Goal: Complete application form

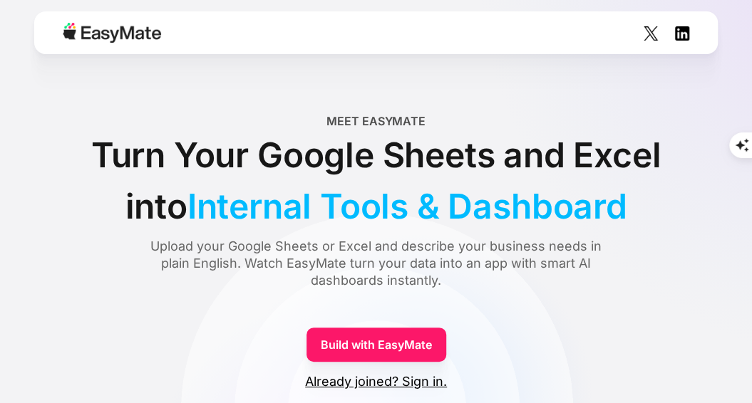
scroll to position [71, 0]
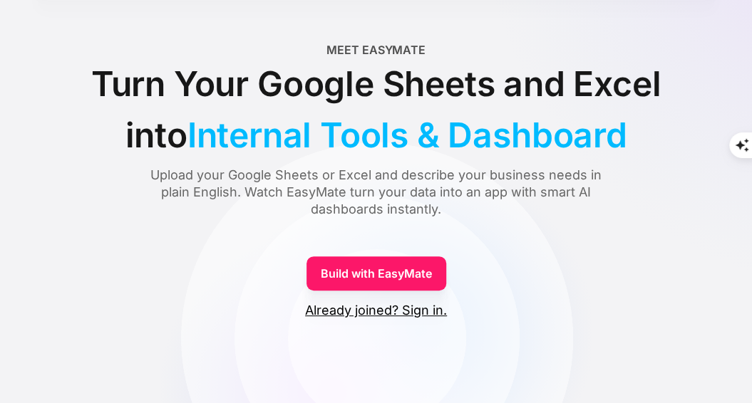
click at [352, 276] on link "Build with EasyMate" at bounding box center [376, 274] width 140 height 34
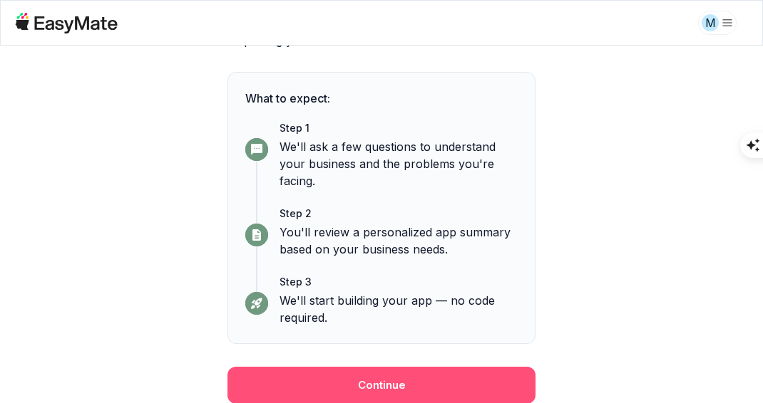
click at [394, 383] on button "Continue" at bounding box center [381, 385] width 308 height 37
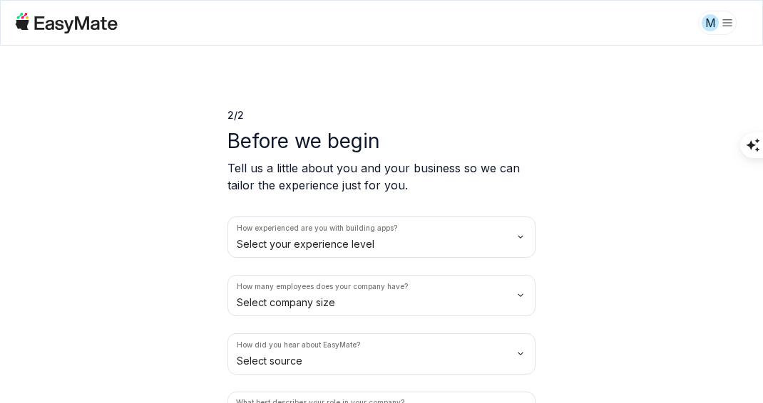
scroll to position [71, 0]
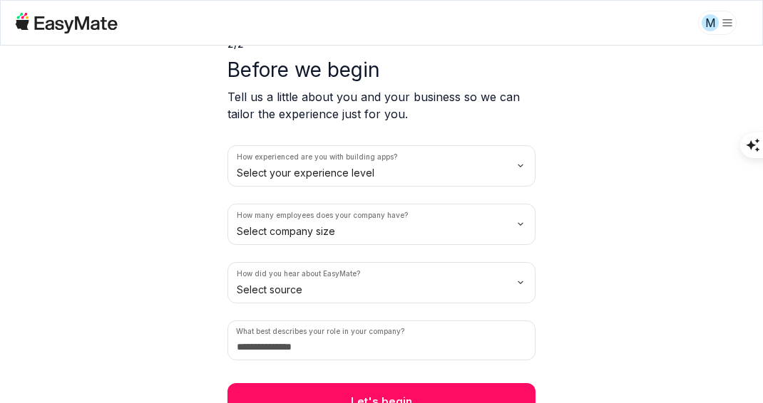
click at [347, 177] on html "M 2 / 2 Before we begin Tell us a little about you and your business so we can …" at bounding box center [381, 201] width 763 height 403
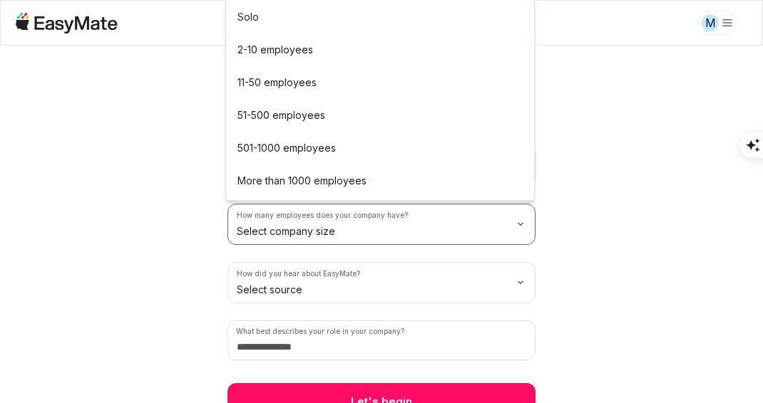
click at [355, 230] on html "M 2 / 2 Before we begin Tell us a little about you and your business so we can …" at bounding box center [381, 201] width 763 height 403
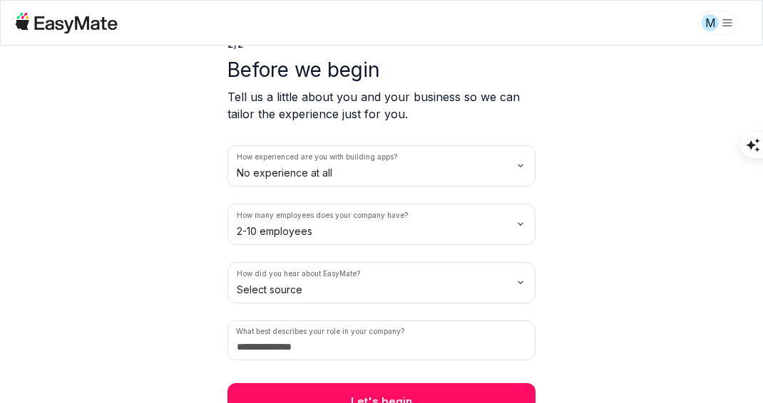
click at [312, 299] on html "M 2 / 2 Before we begin Tell us a little about you and your business so we can …" at bounding box center [381, 201] width 763 height 403
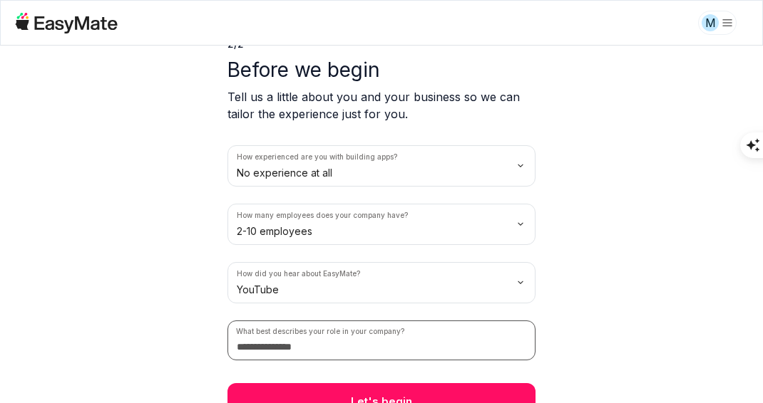
click at [290, 341] on input at bounding box center [381, 341] width 308 height 40
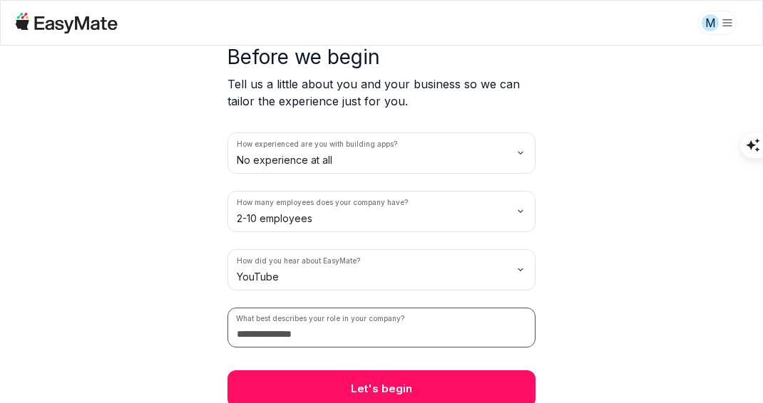
scroll to position [87, 0]
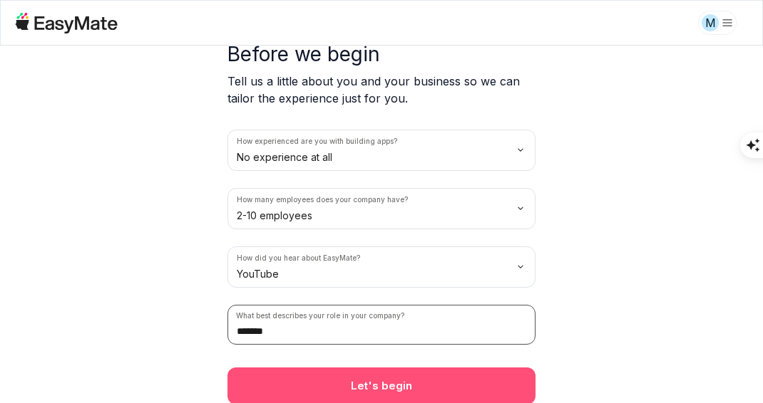
type input "*******"
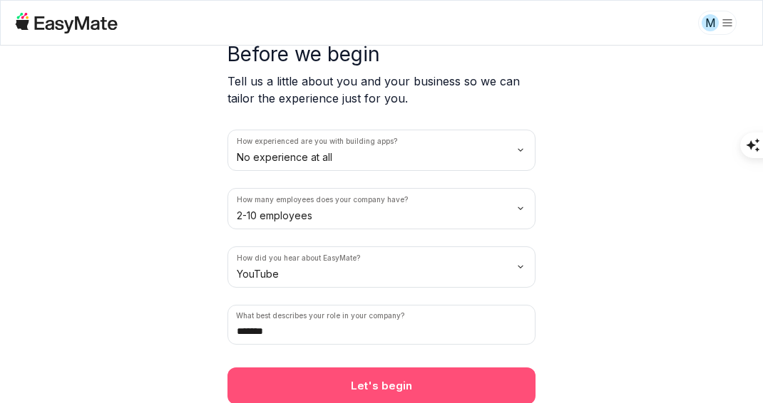
click at [331, 372] on button "Let's begin" at bounding box center [381, 386] width 308 height 37
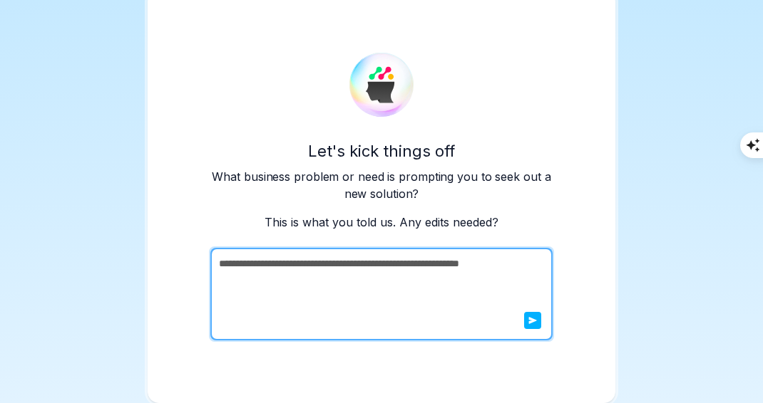
click at [336, 272] on textarea "**********" at bounding box center [379, 294] width 339 height 93
drag, startPoint x: 324, startPoint y: 286, endPoint x: 201, endPoint y: 255, distance: 126.4
click at [201, 255] on div "**********" at bounding box center [382, 196] width 468 height 413
type textarea "**********"
click at [528, 316] on icon "submit" at bounding box center [532, 320] width 9 height 9
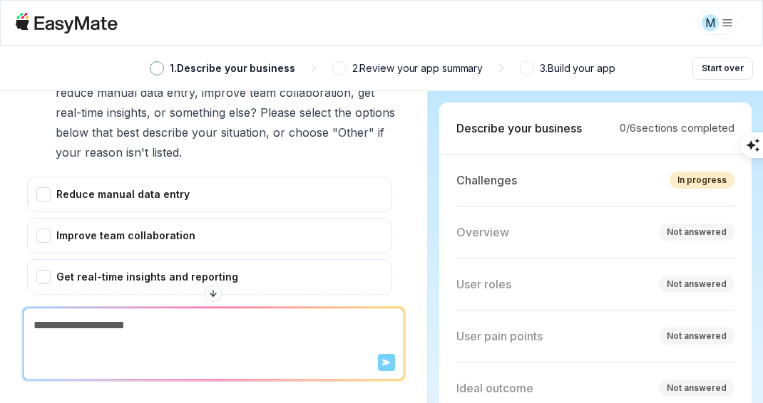
scroll to position [362, 0]
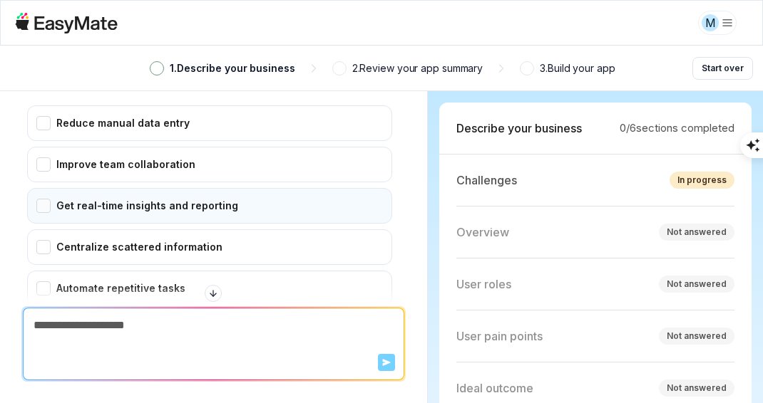
click at [41, 207] on div "Get real-time insights and reporting" at bounding box center [209, 206] width 365 height 36
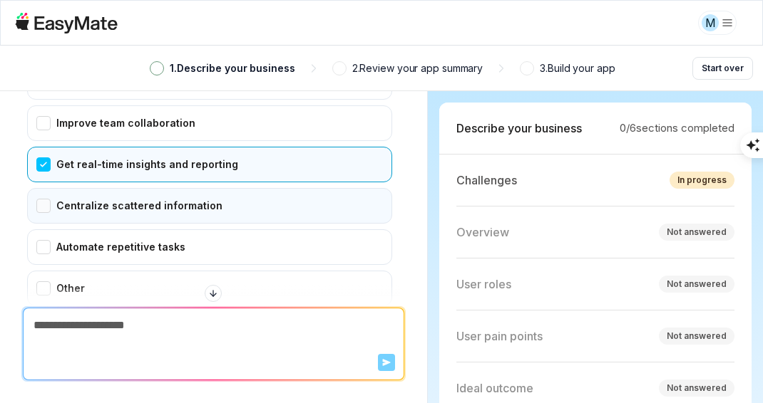
scroll to position [433, 0]
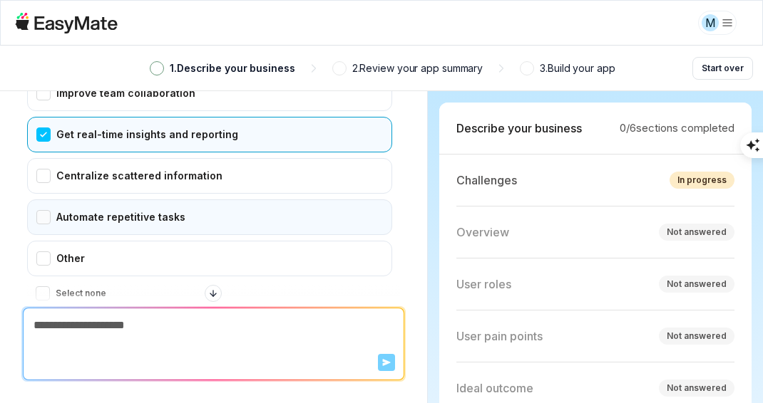
click at [46, 210] on div "Automate repetitive tasks" at bounding box center [209, 218] width 365 height 36
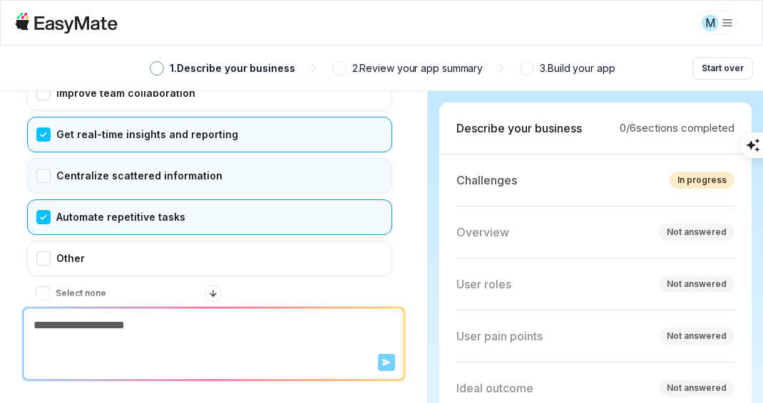
click at [43, 175] on div "Centralize scattered information" at bounding box center [209, 176] width 365 height 36
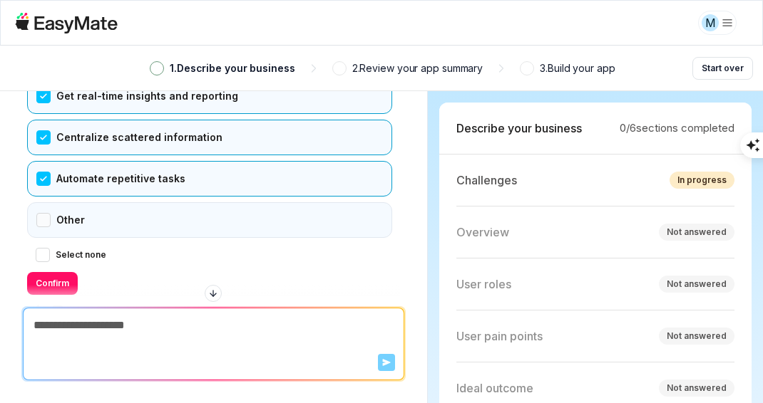
scroll to position [505, 0]
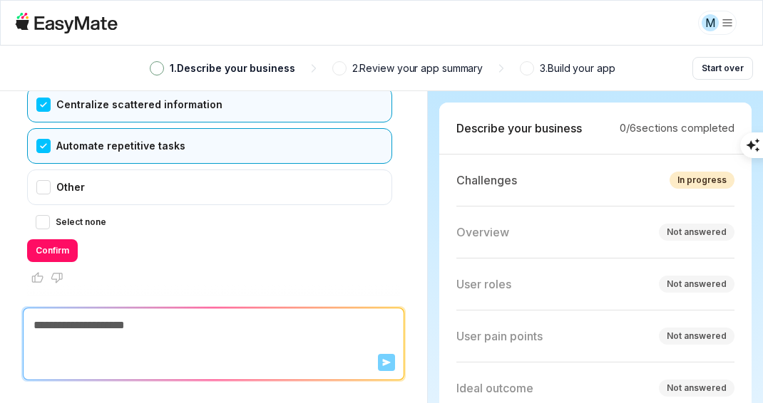
click at [47, 148] on div "Automate repetitive tasks" at bounding box center [209, 146] width 365 height 36
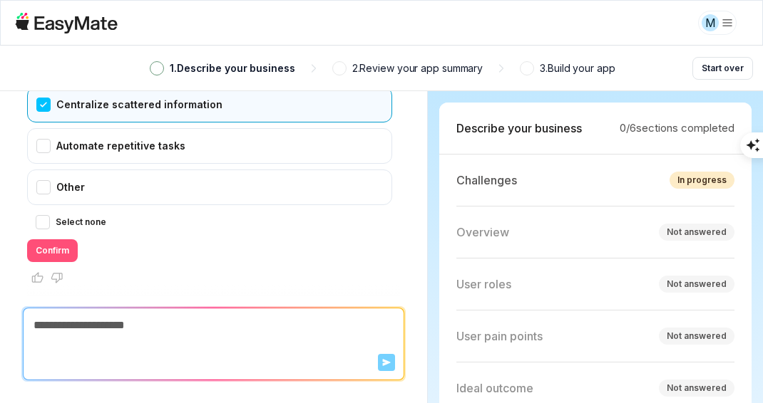
click at [66, 251] on button "Confirm" at bounding box center [52, 250] width 51 height 23
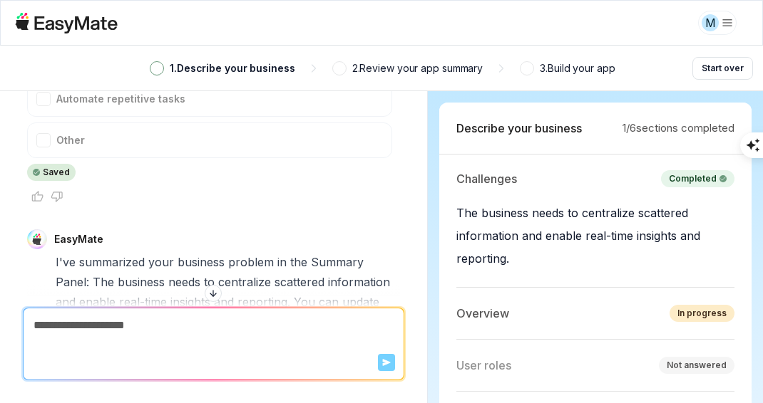
scroll to position [623, 0]
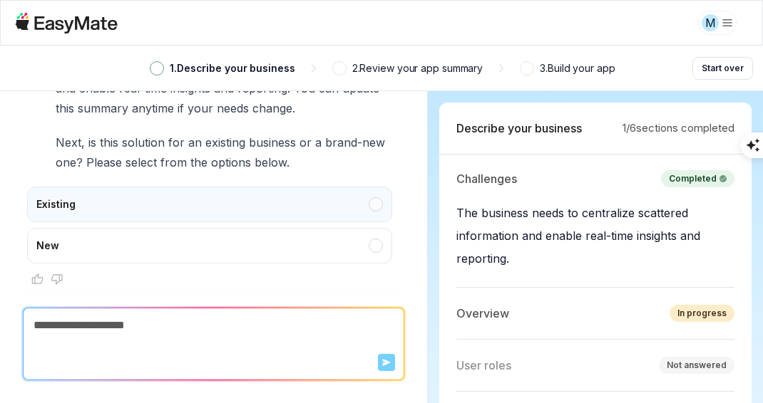
click at [141, 202] on div "Existing" at bounding box center [209, 205] width 365 height 36
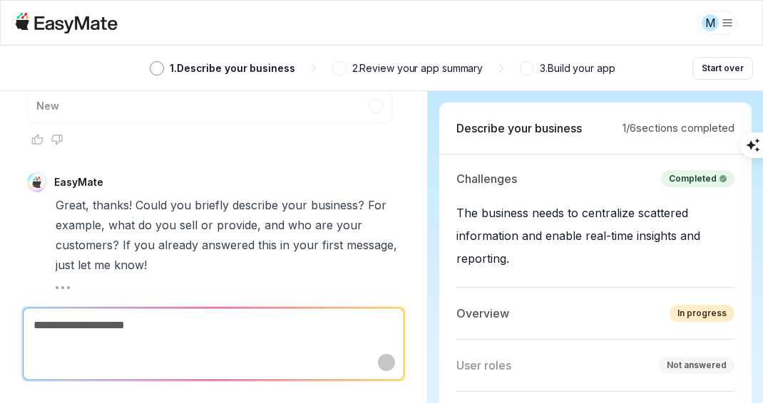
scroll to position [931, 0]
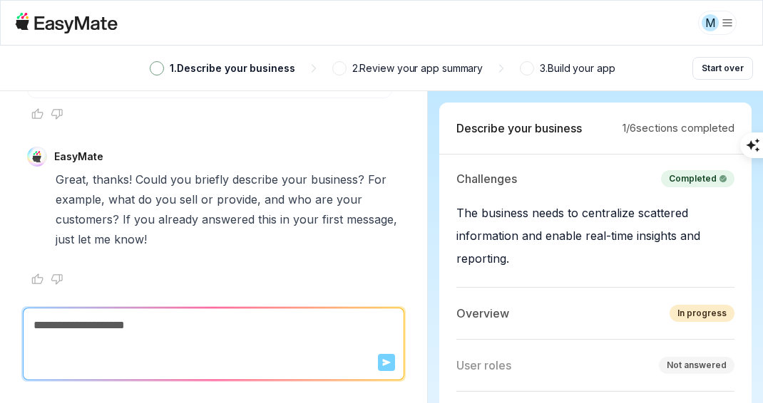
type textarea "*"
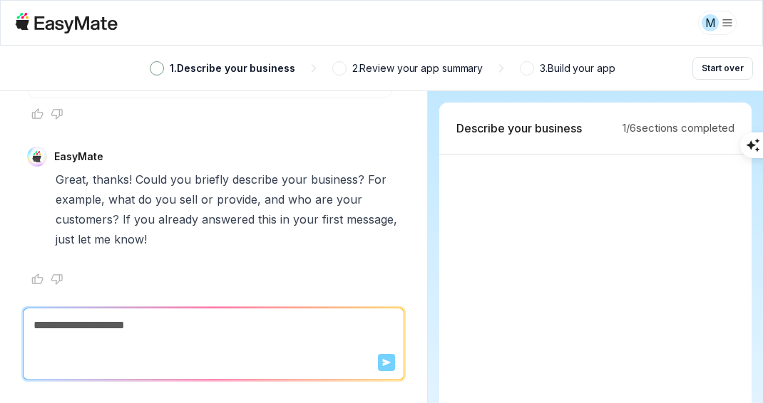
scroll to position [415, 0]
